Goal: Check status: Check status

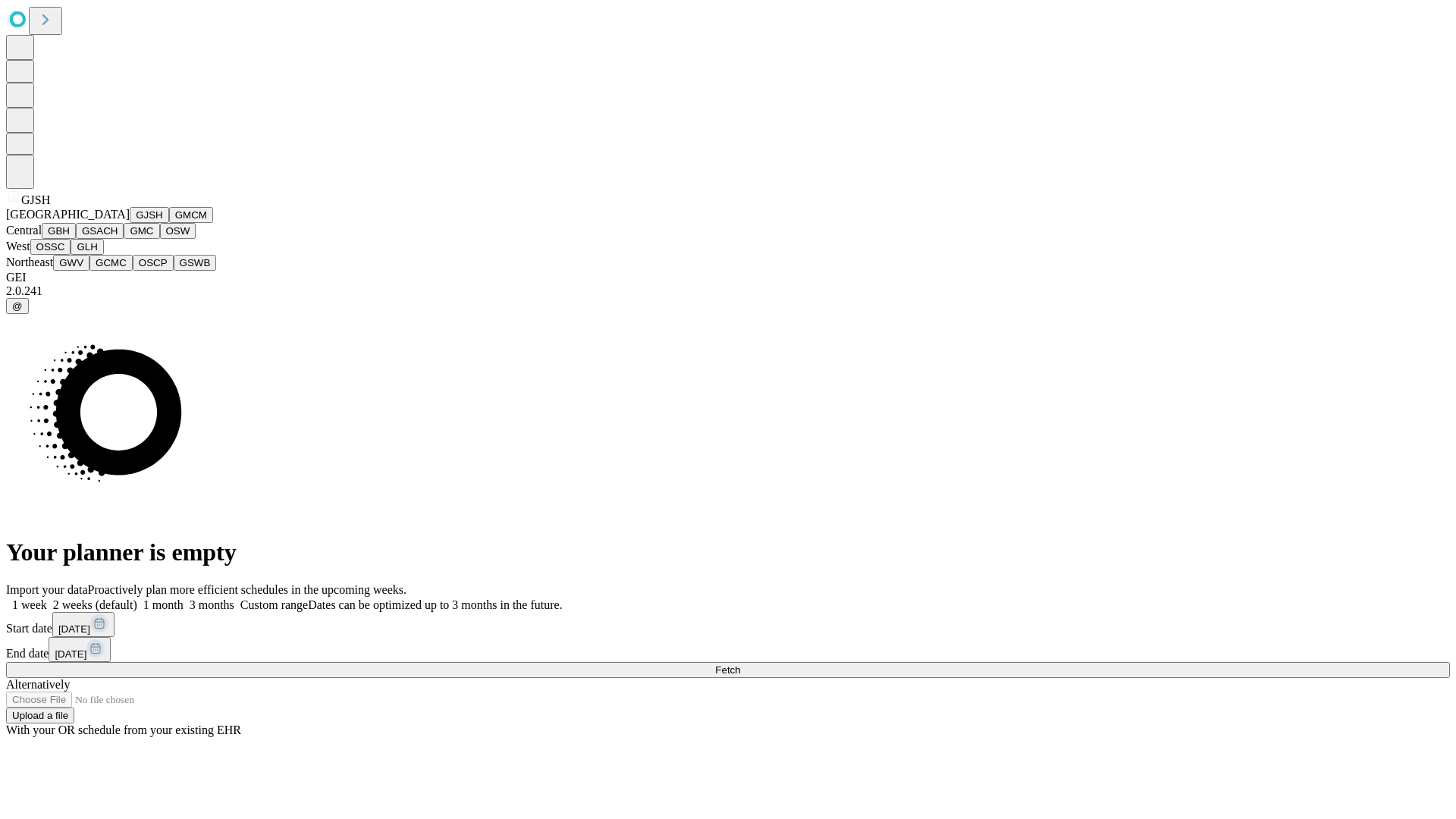
click at [130, 223] on button "GJSH" at bounding box center [149, 215] width 39 height 16
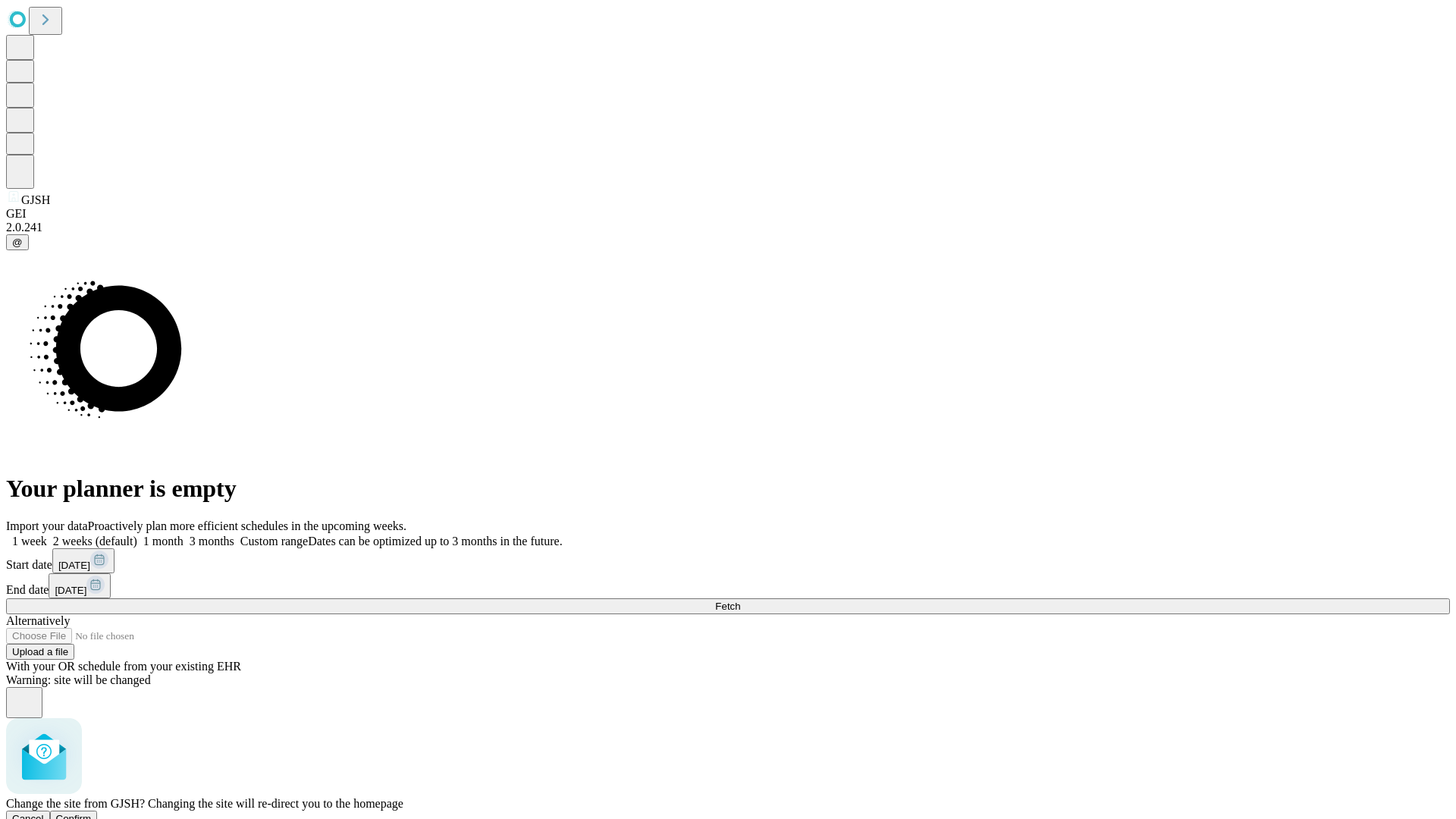
click at [92, 813] on span "Confirm" at bounding box center [73, 819] width 36 height 12
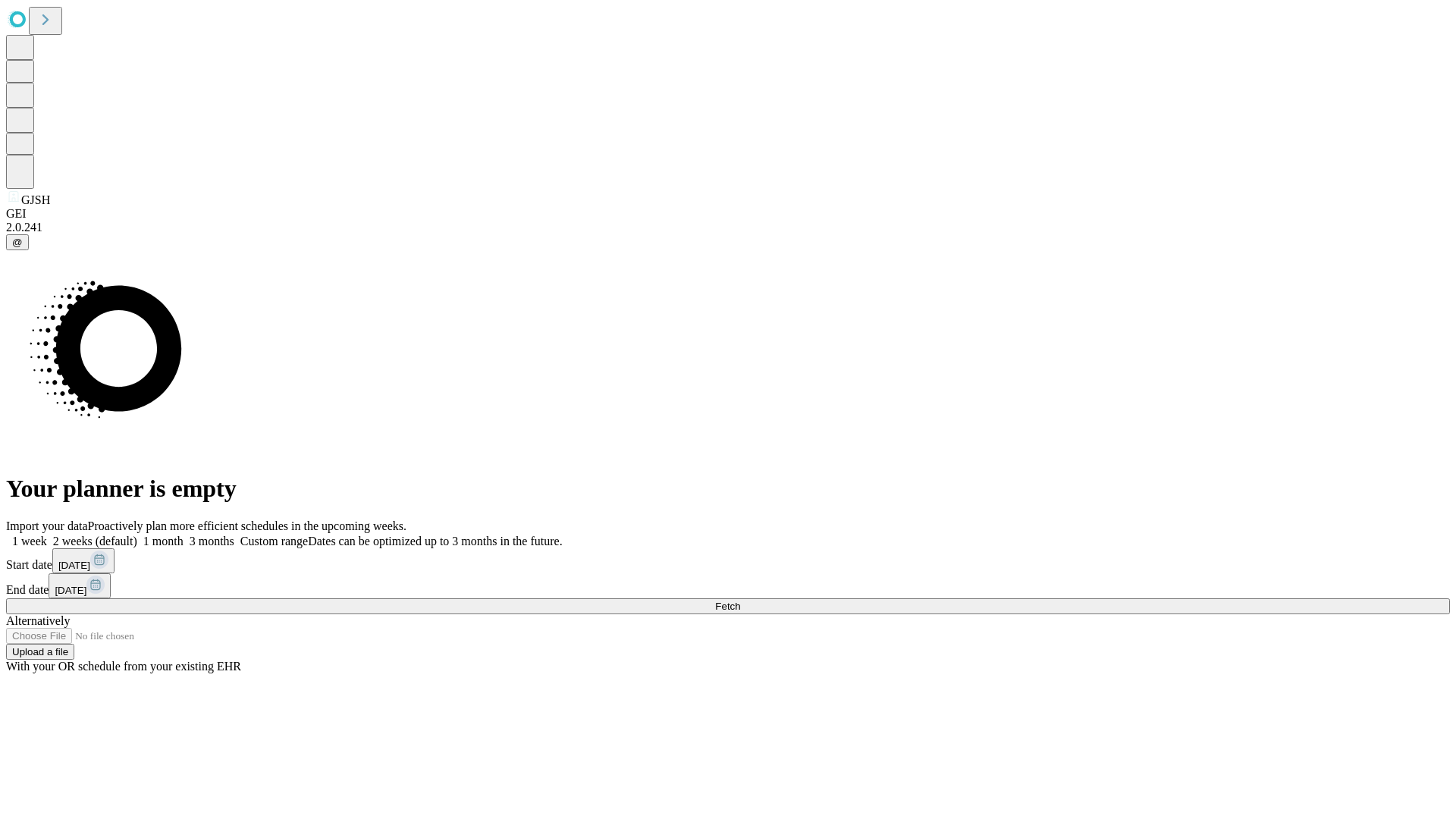
click at [137, 535] on label "2 weeks (default)" at bounding box center [92, 541] width 90 height 12
click at [740, 600] on span "Fetch" at bounding box center [728, 606] width 25 height 12
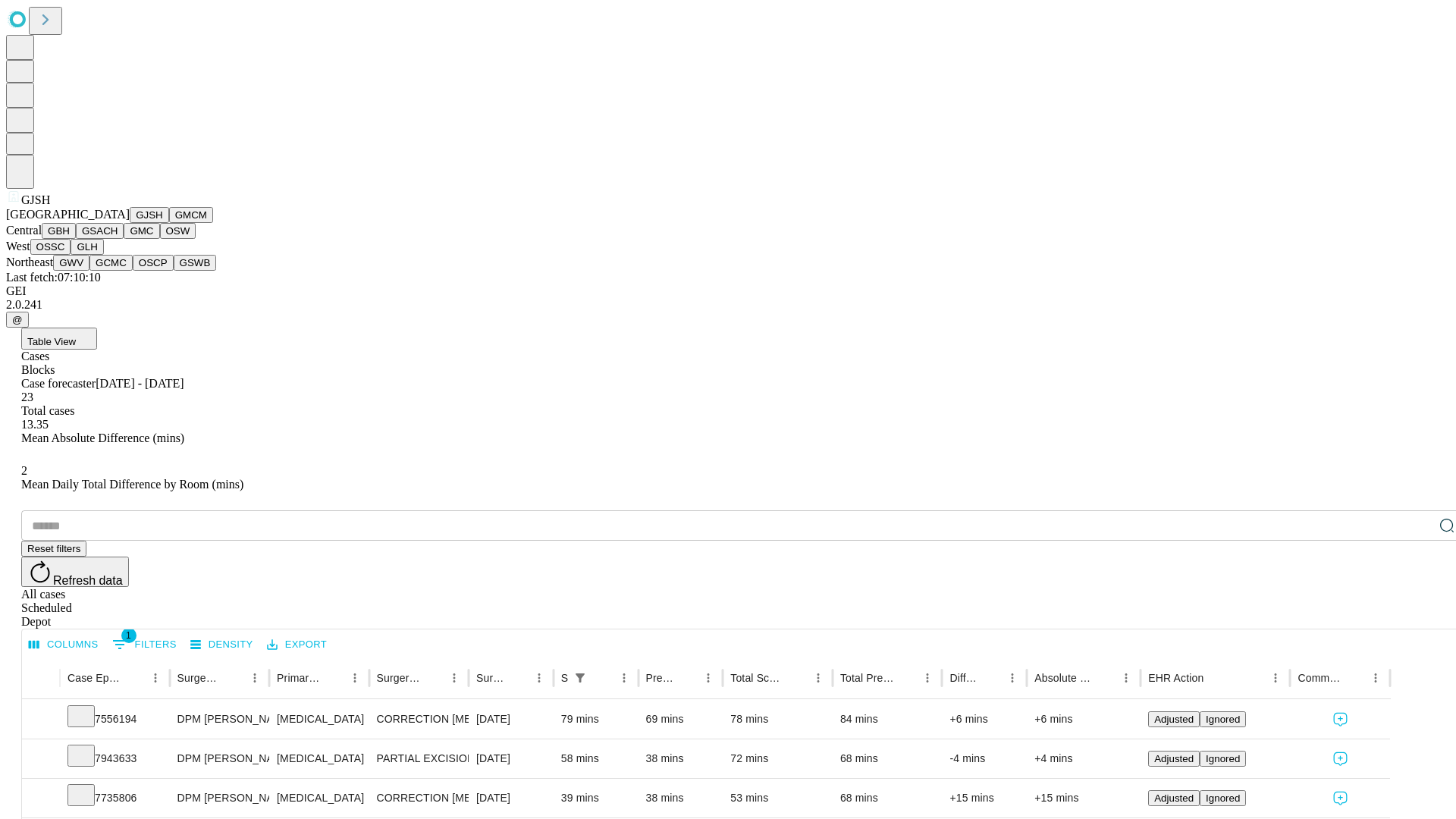
click at [169, 223] on button "GMCM" at bounding box center [191, 215] width 44 height 16
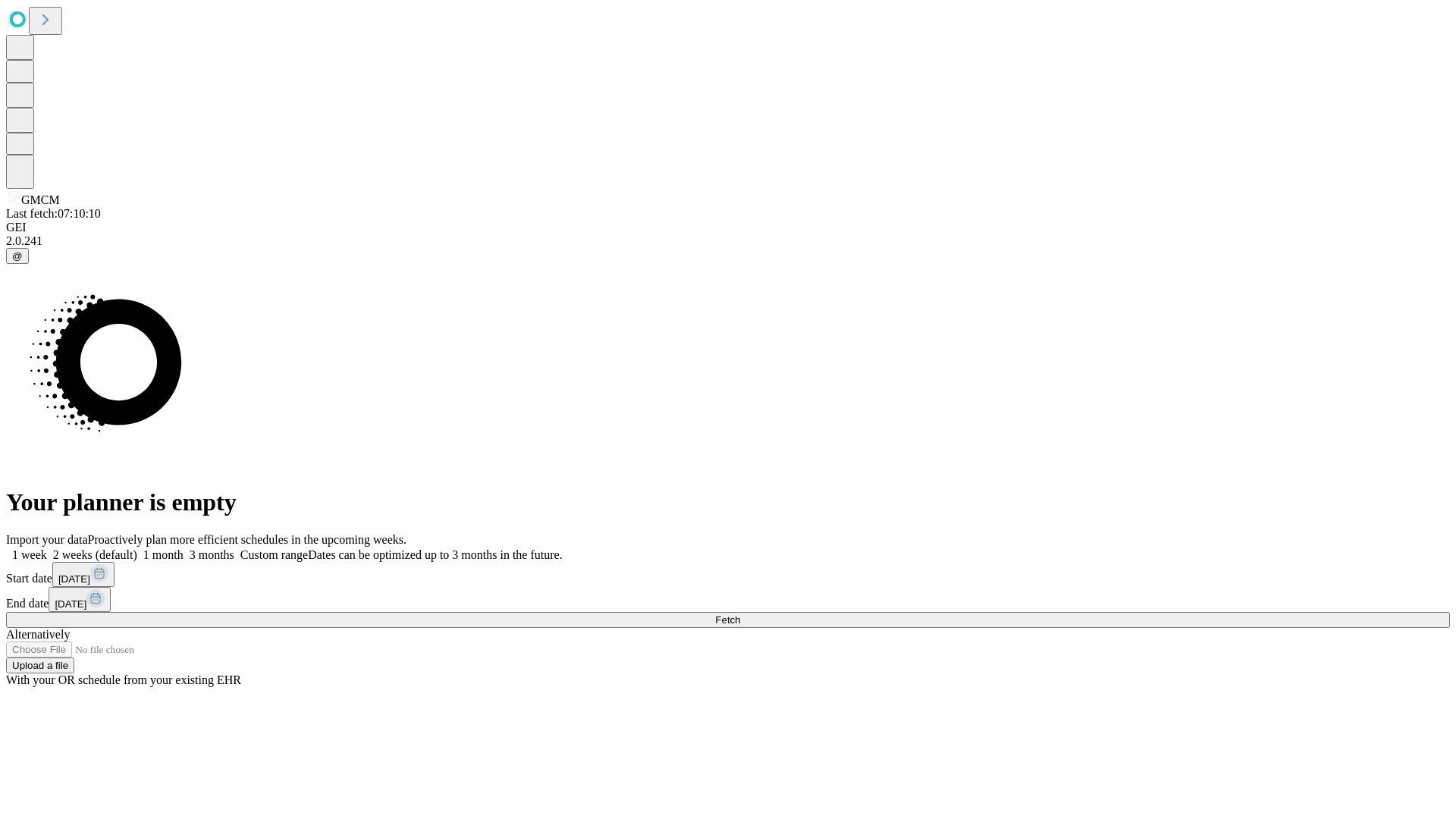
click at [137, 548] on label "2 weeks (default)" at bounding box center [92, 554] width 90 height 12
click at [740, 614] on span "Fetch" at bounding box center [728, 620] width 25 height 12
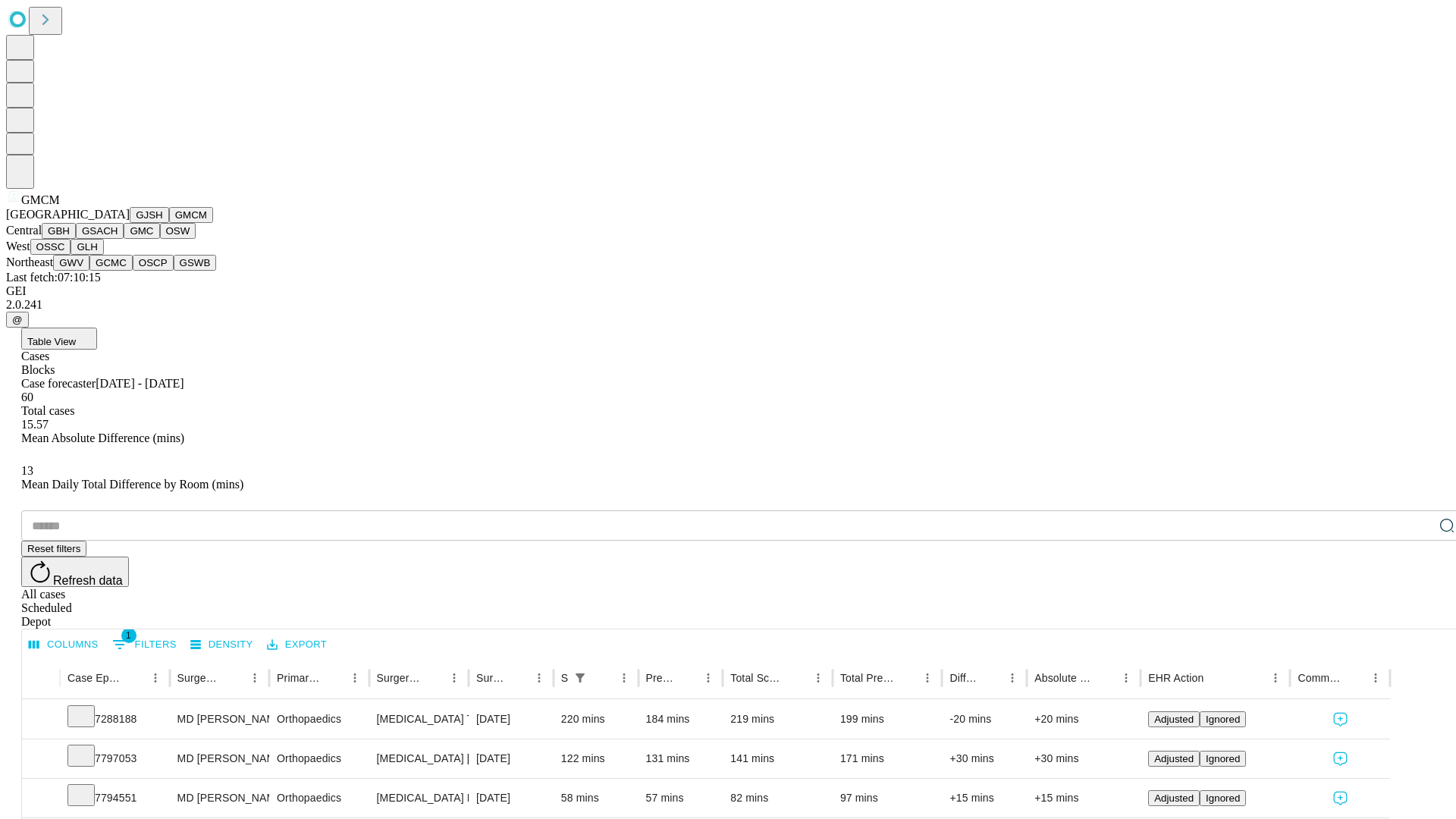
click at [76, 239] on button "GBH" at bounding box center [59, 230] width 35 height 16
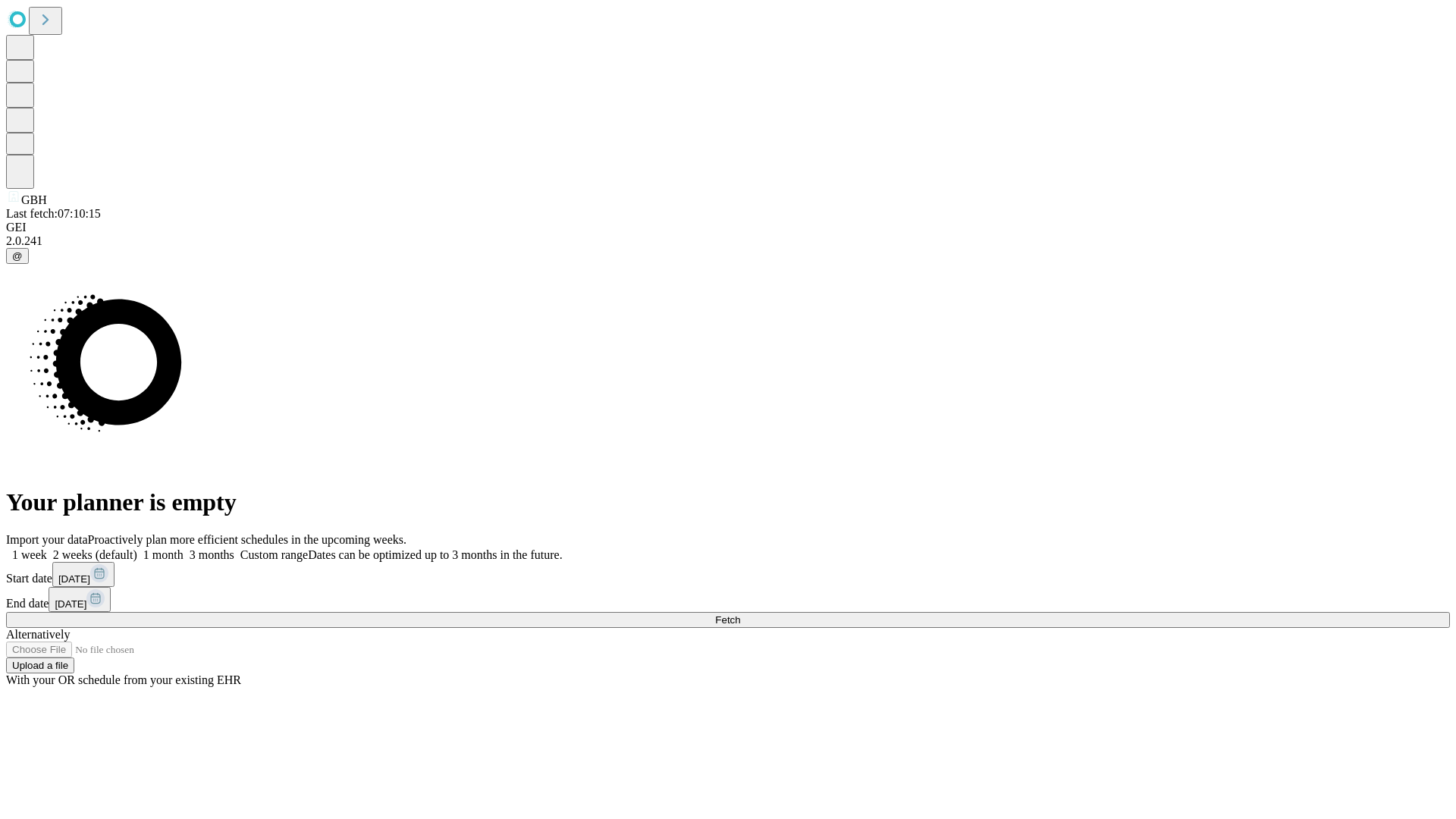
click at [137, 548] on label "2 weeks (default)" at bounding box center [92, 554] width 90 height 12
click at [740, 614] on span "Fetch" at bounding box center [728, 620] width 25 height 12
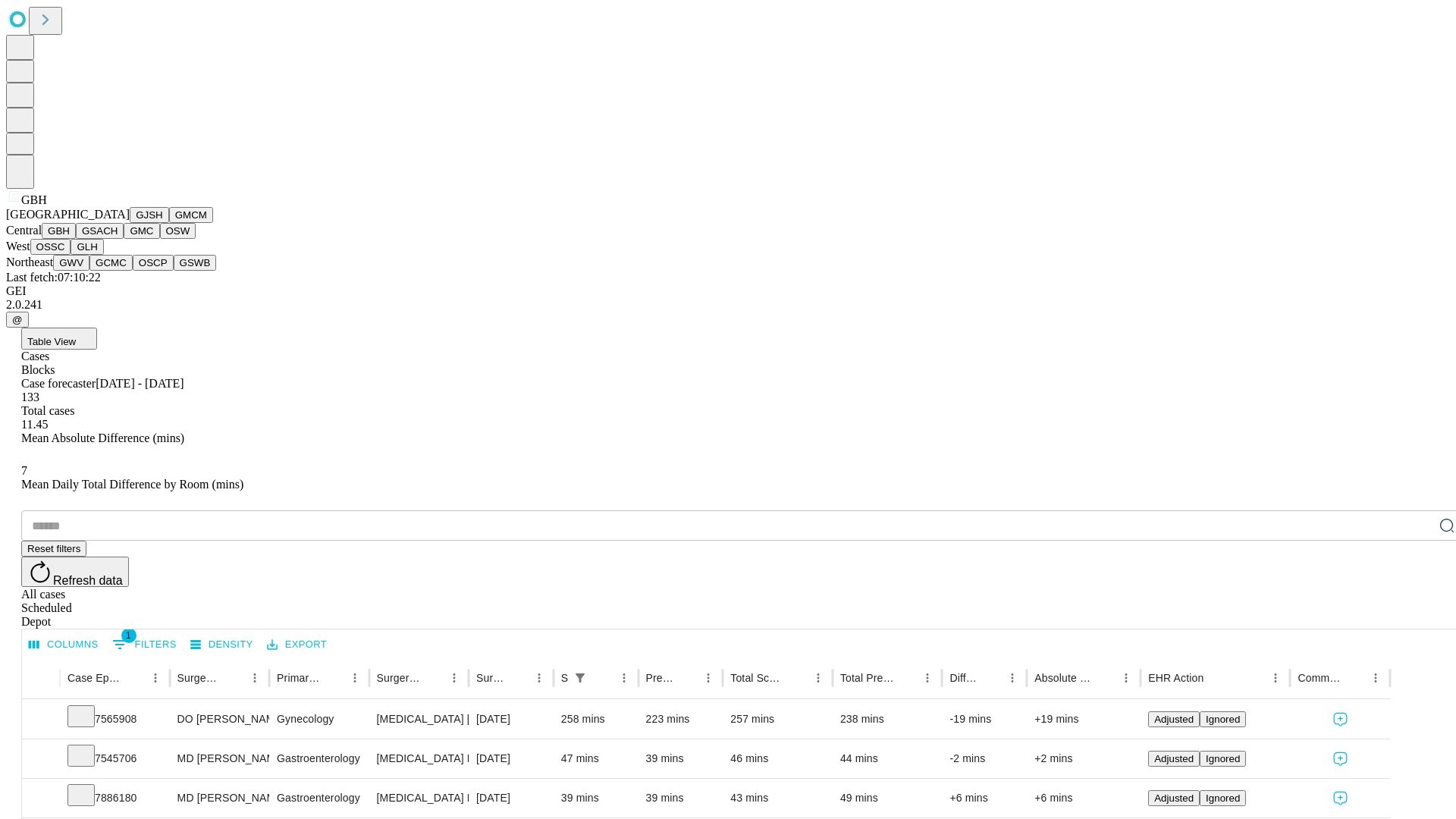
click at [117, 239] on button "GSACH" at bounding box center [100, 230] width 48 height 16
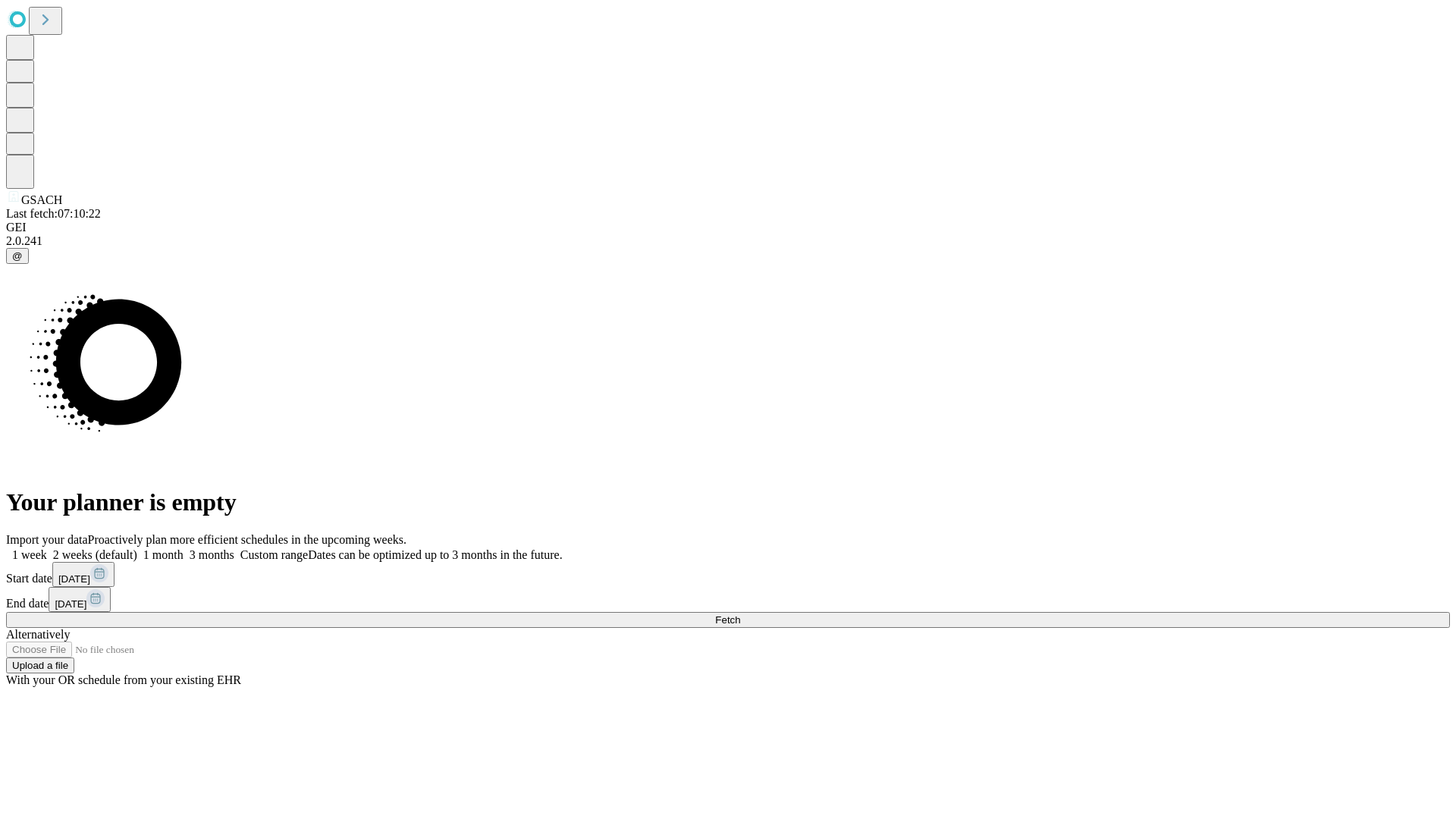
click at [137, 548] on label "2 weeks (default)" at bounding box center [92, 554] width 90 height 12
click at [740, 614] on span "Fetch" at bounding box center [728, 620] width 25 height 12
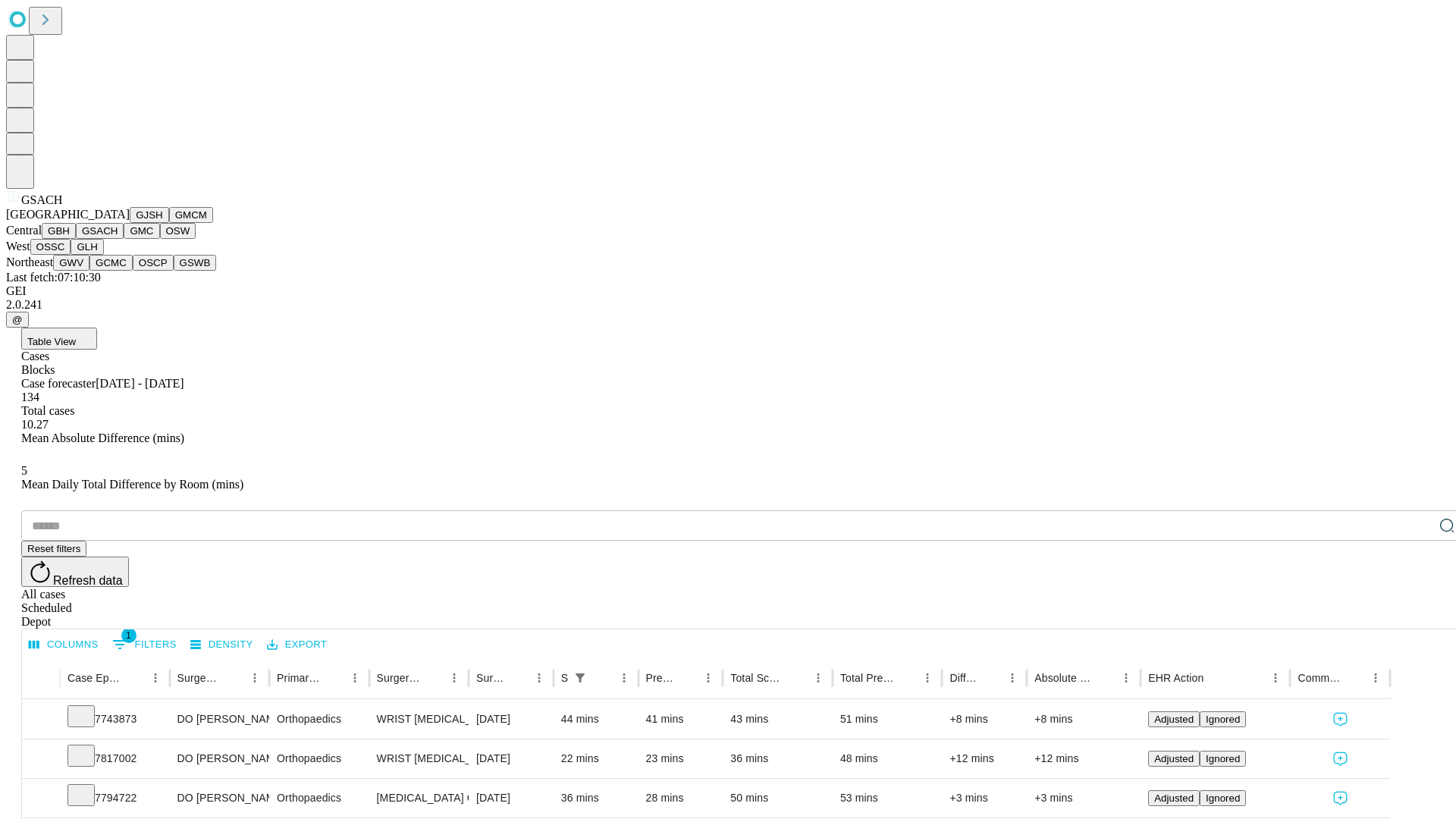
click at [124, 239] on button "GMC" at bounding box center [141, 230] width 36 height 16
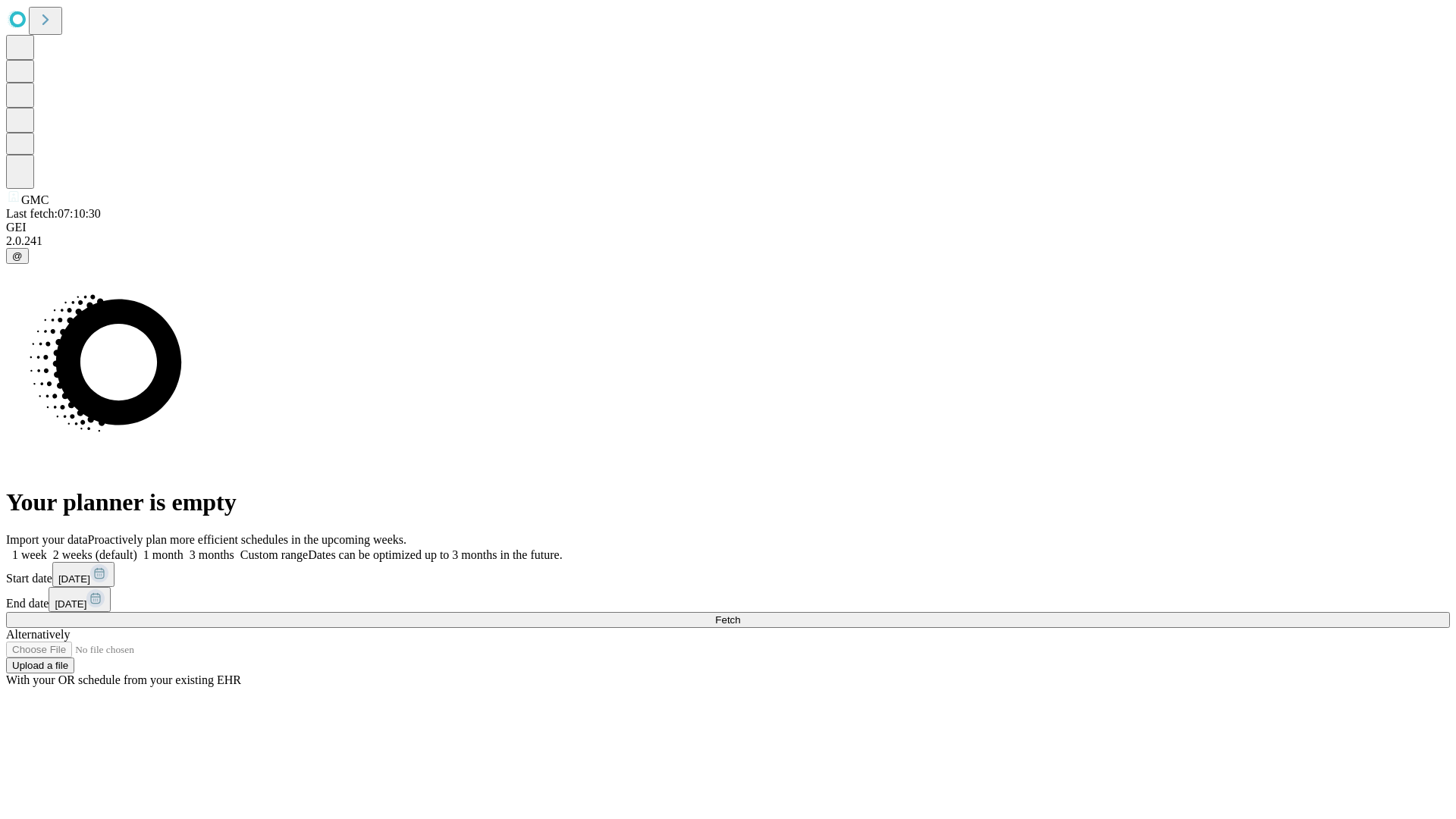
click at [740, 614] on span "Fetch" at bounding box center [728, 620] width 25 height 12
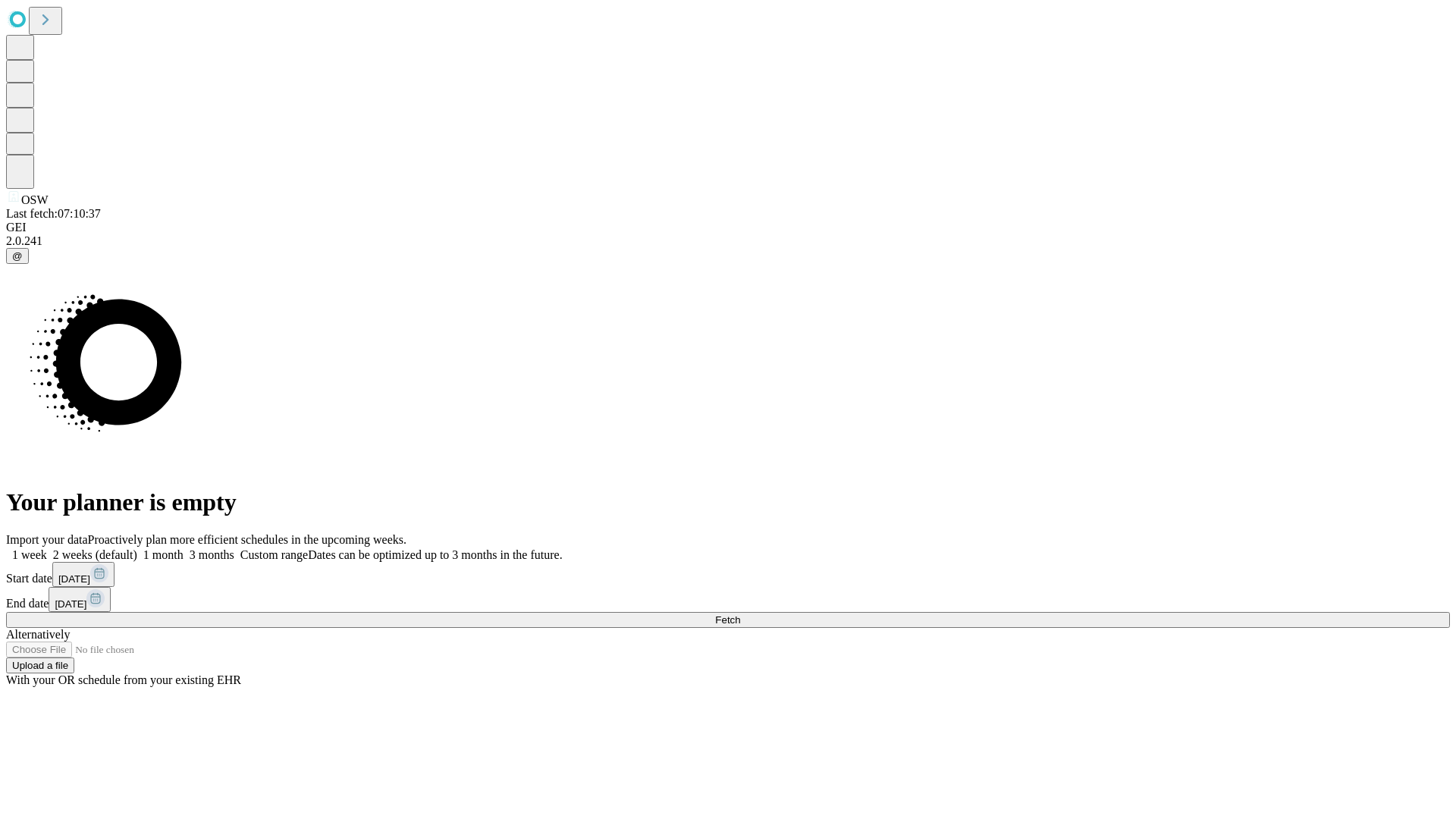
click at [740, 614] on span "Fetch" at bounding box center [728, 620] width 25 height 12
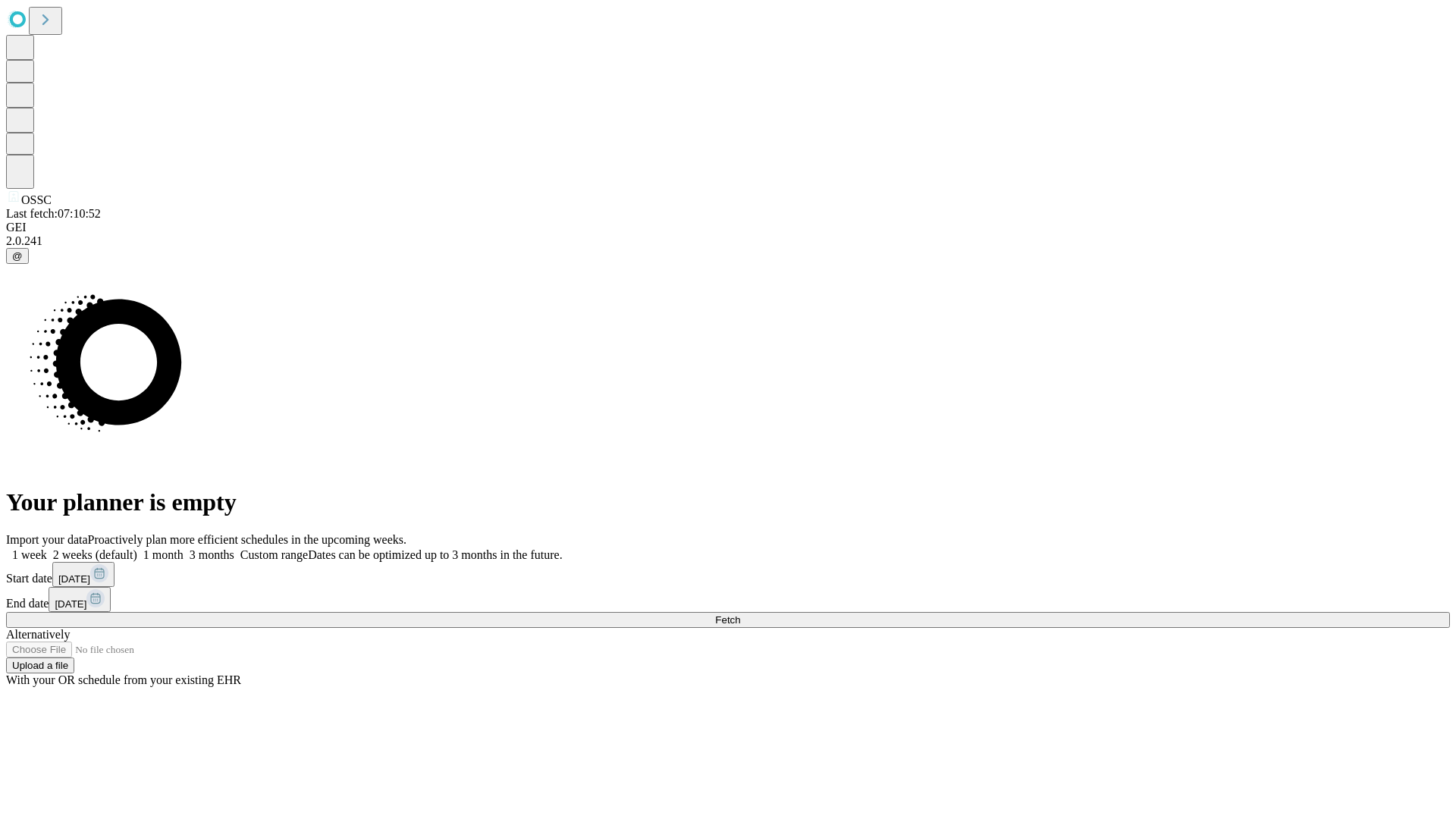
click at [137, 548] on label "2 weeks (default)" at bounding box center [92, 554] width 90 height 12
click at [740, 614] on span "Fetch" at bounding box center [728, 620] width 25 height 12
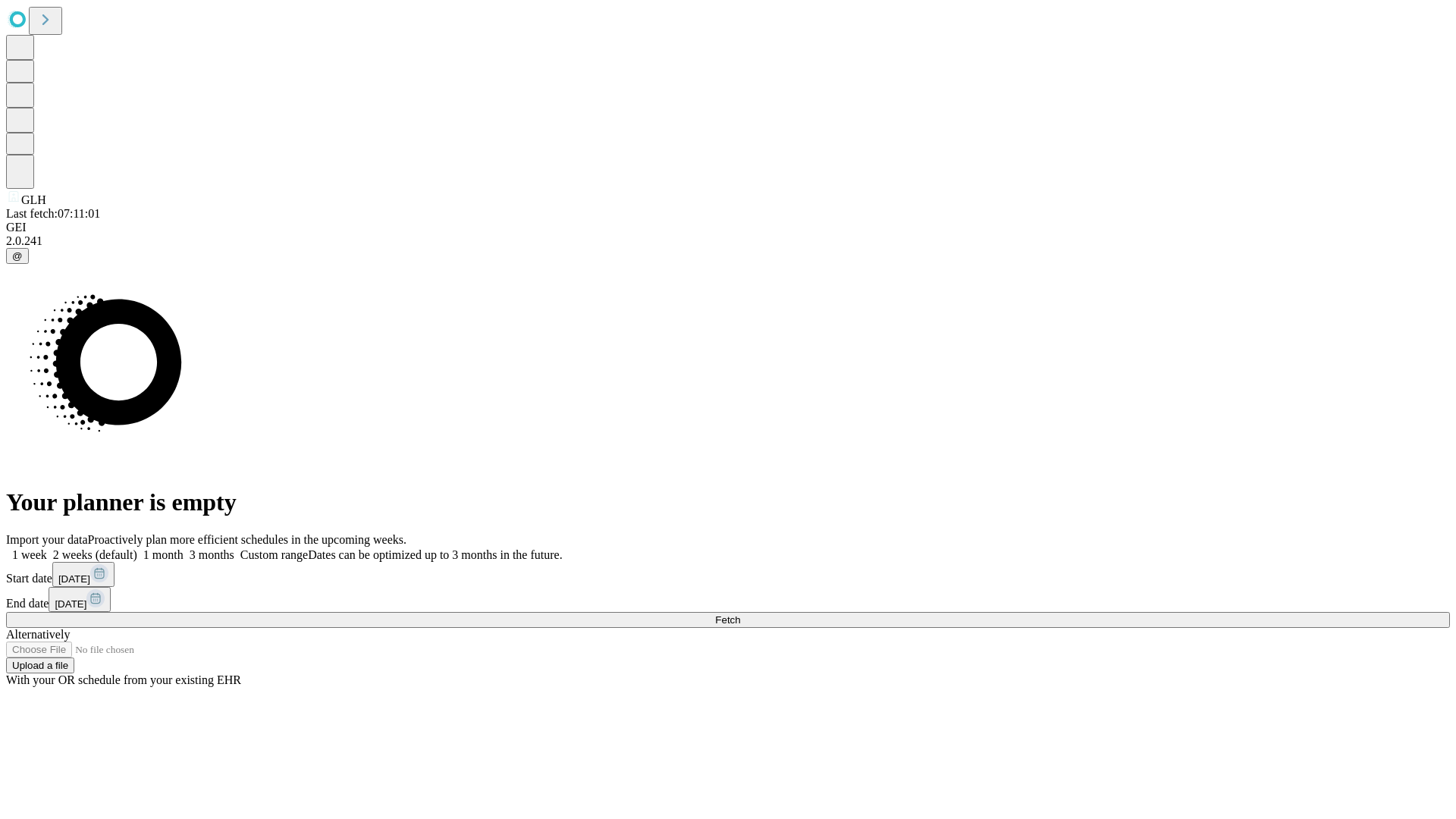
click at [137, 548] on label "2 weeks (default)" at bounding box center [92, 554] width 90 height 12
click at [740, 614] on span "Fetch" at bounding box center [728, 620] width 25 height 12
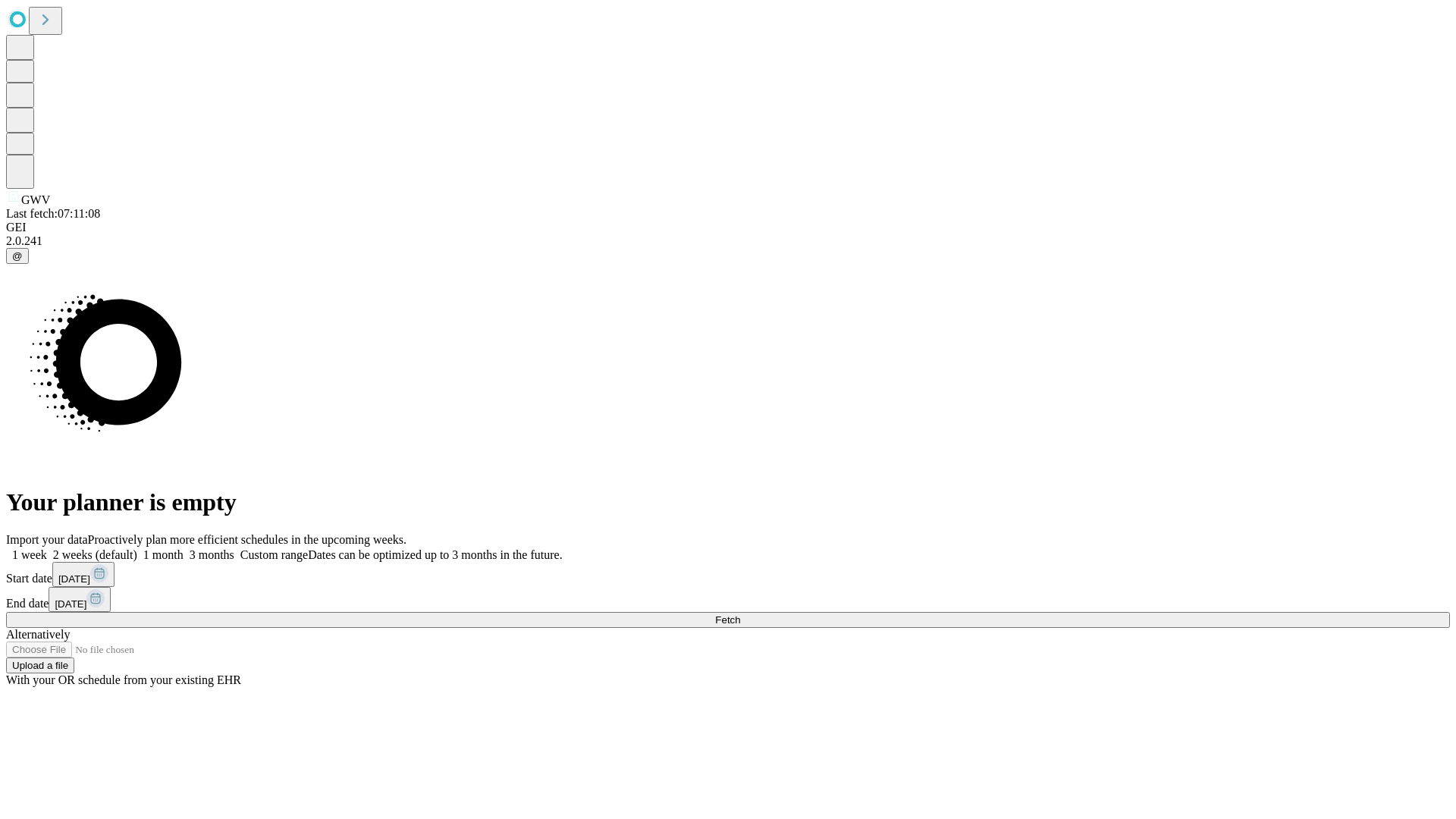
click at [137, 548] on label "2 weeks (default)" at bounding box center [92, 554] width 90 height 12
click at [740, 614] on span "Fetch" at bounding box center [728, 620] width 25 height 12
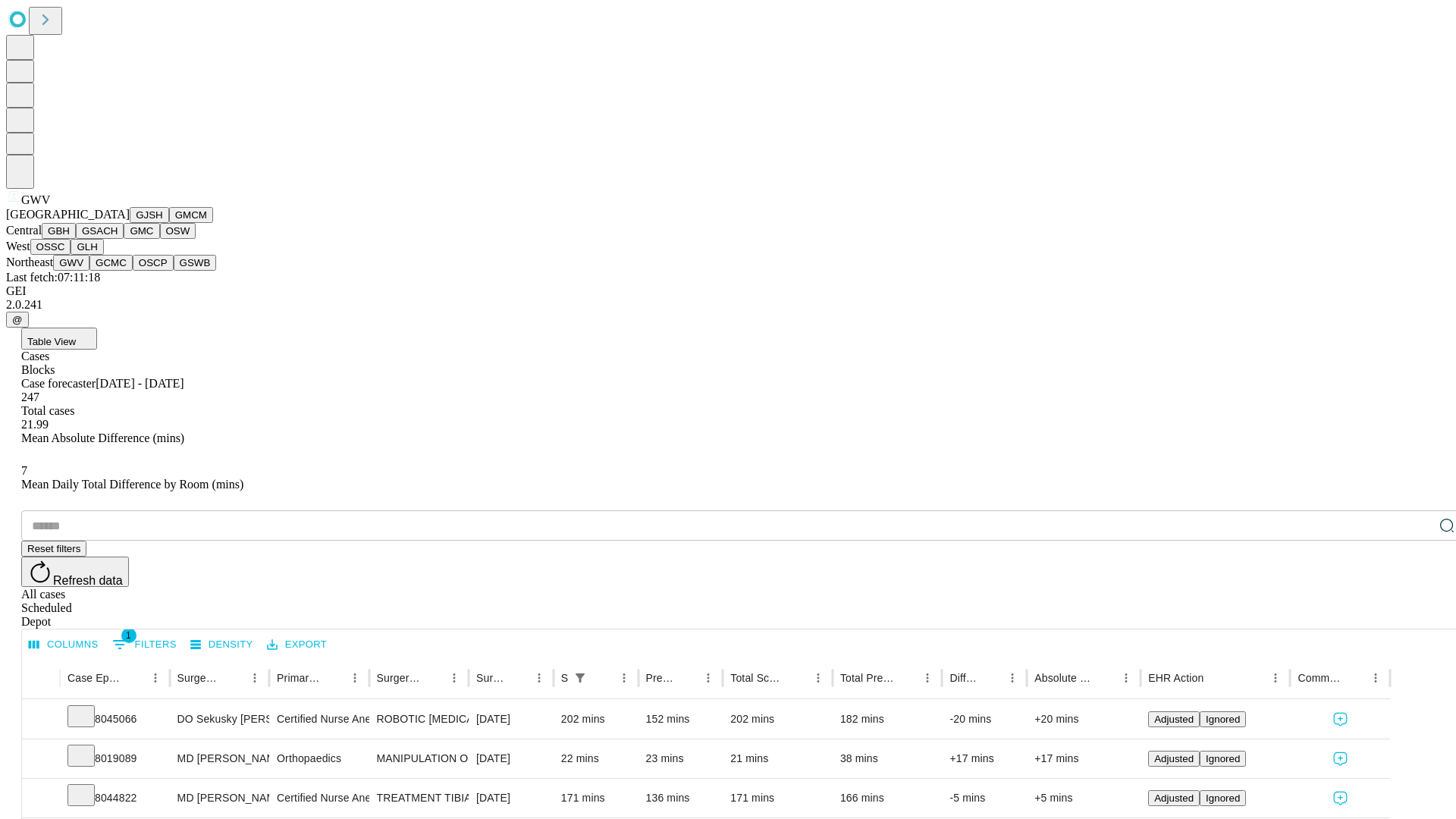
click at [117, 271] on button "GCMC" at bounding box center [110, 262] width 43 height 16
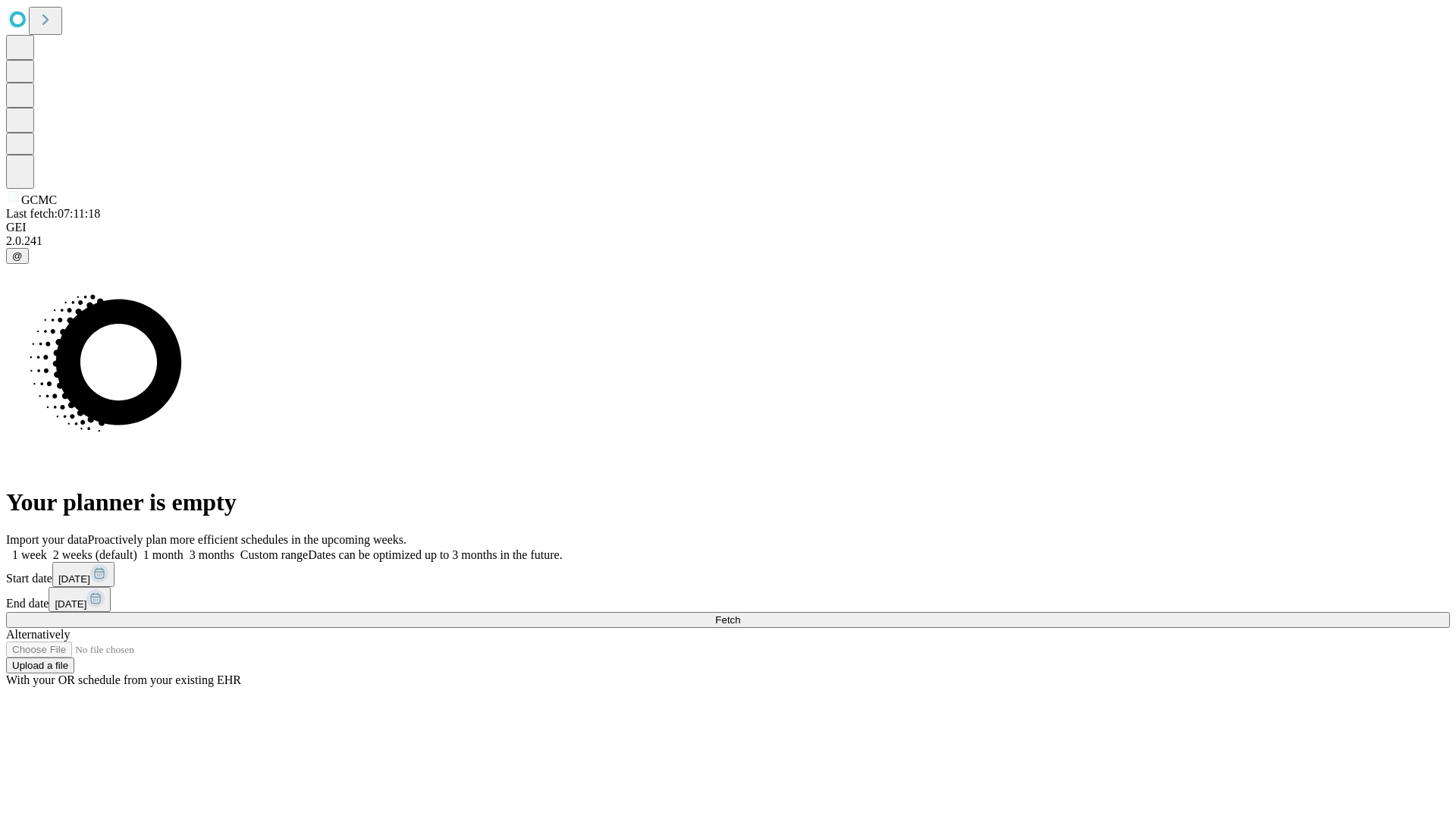
click at [137, 548] on label "2 weeks (default)" at bounding box center [92, 554] width 90 height 12
click at [740, 614] on span "Fetch" at bounding box center [728, 620] width 25 height 12
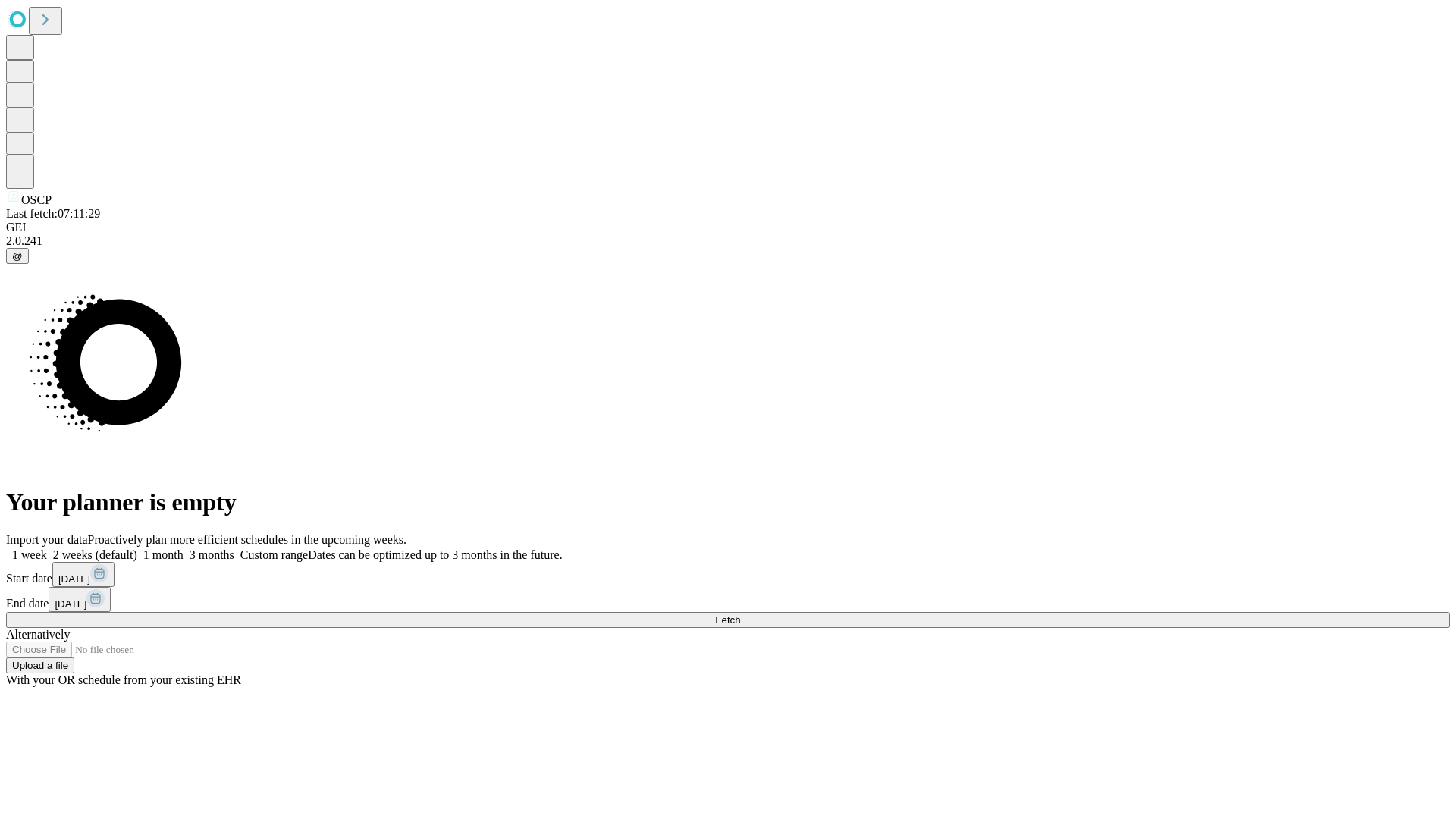
click at [740, 614] on span "Fetch" at bounding box center [728, 620] width 25 height 12
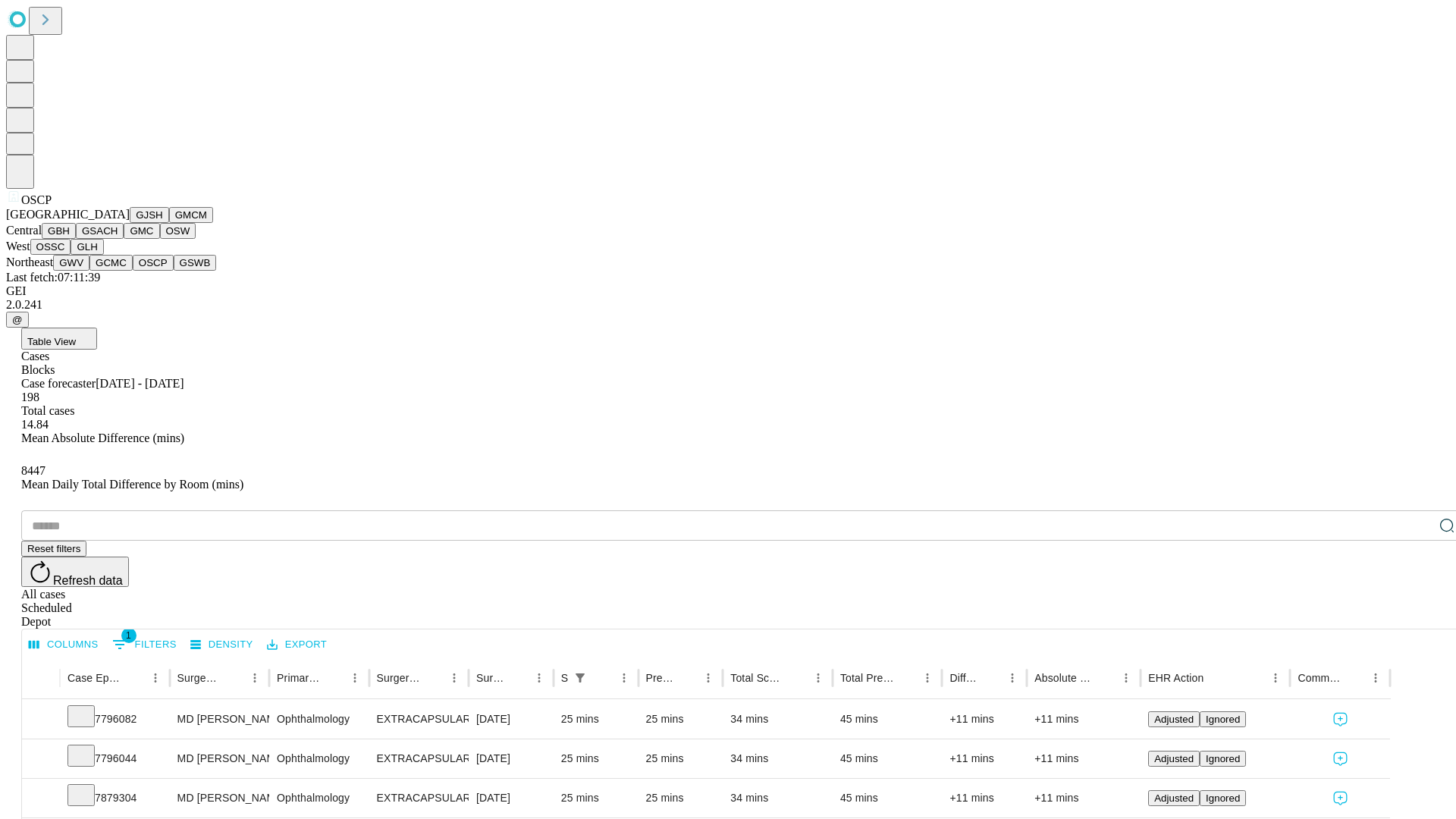
click at [174, 271] on button "GSWB" at bounding box center [195, 262] width 43 height 16
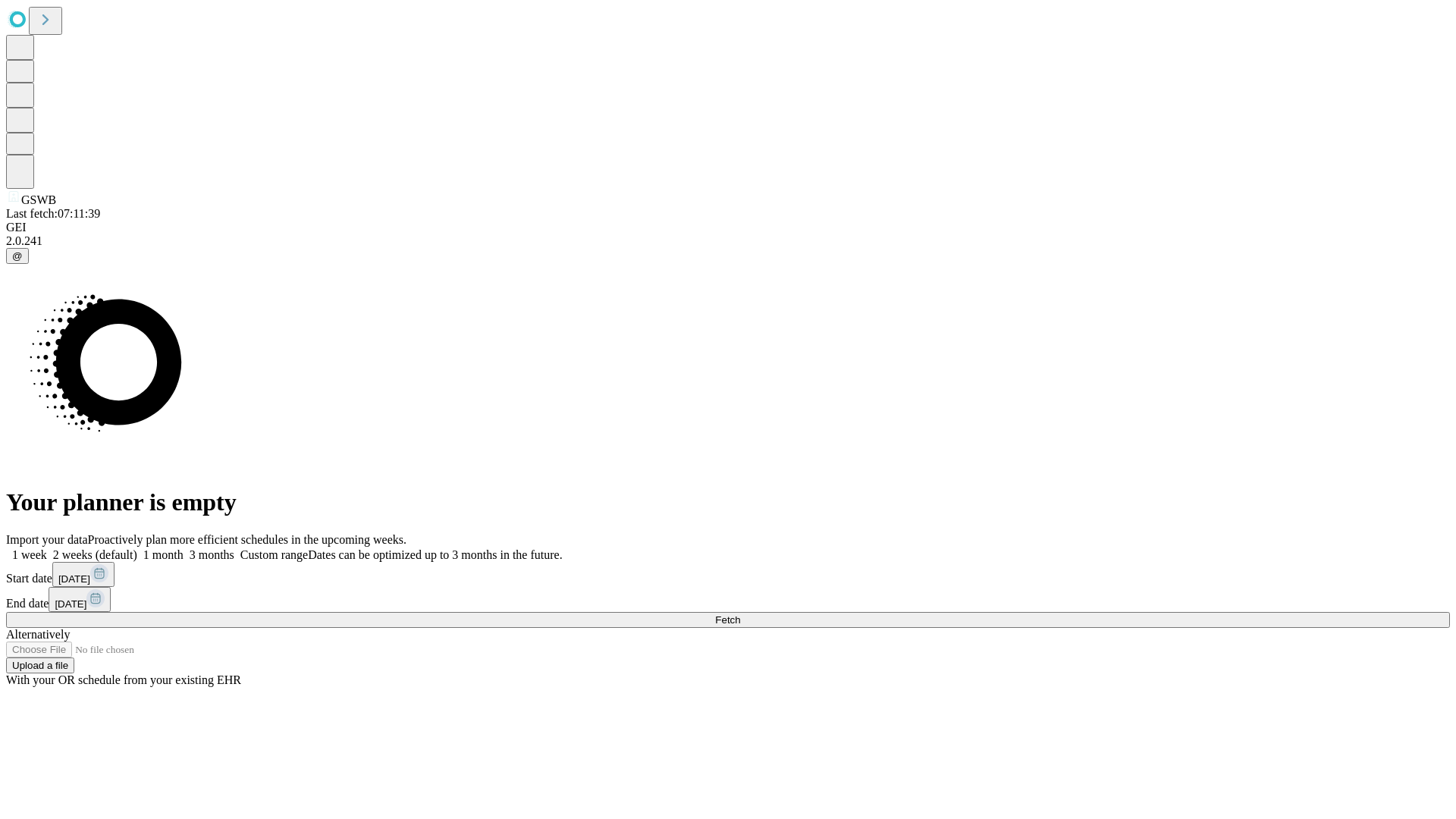
click at [137, 548] on label "2 weeks (default)" at bounding box center [92, 554] width 90 height 12
click at [740, 614] on span "Fetch" at bounding box center [728, 620] width 25 height 12
